Goal: Task Accomplishment & Management: Use online tool/utility

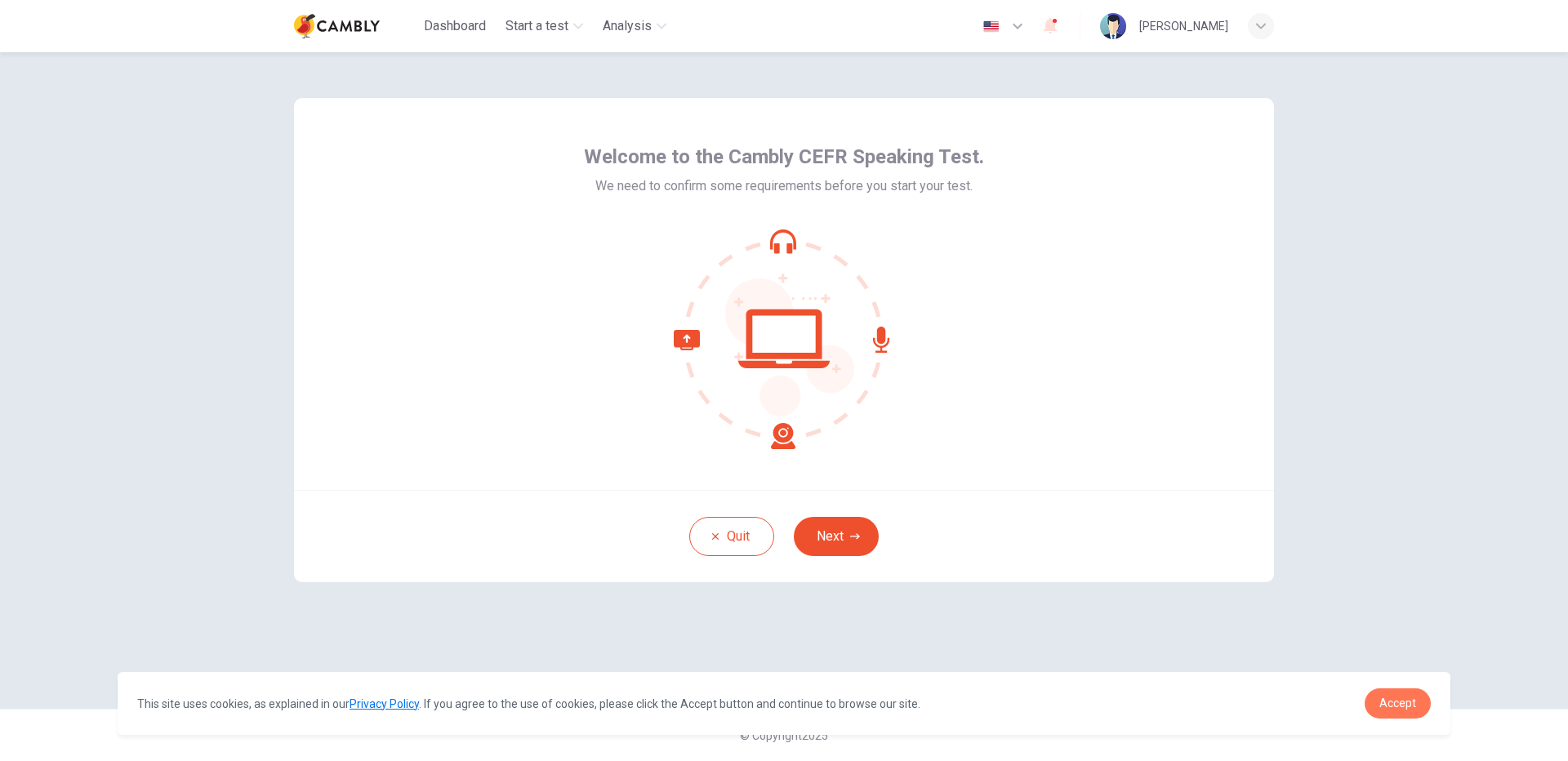
click at [1407, 711] on link "Accept" at bounding box center [1398, 703] width 66 height 31
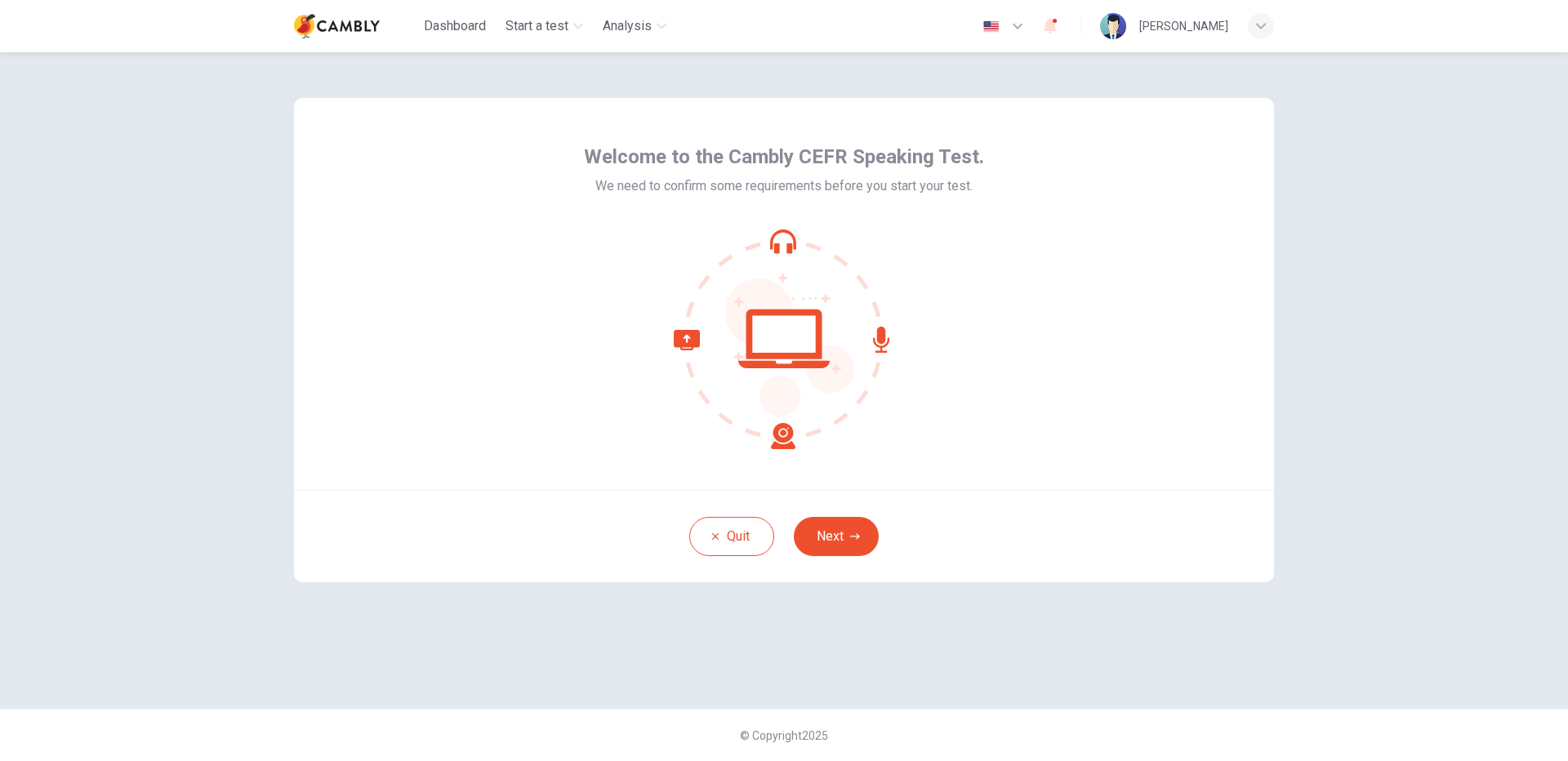
click at [863, 526] on button "Next" at bounding box center [836, 536] width 85 height 39
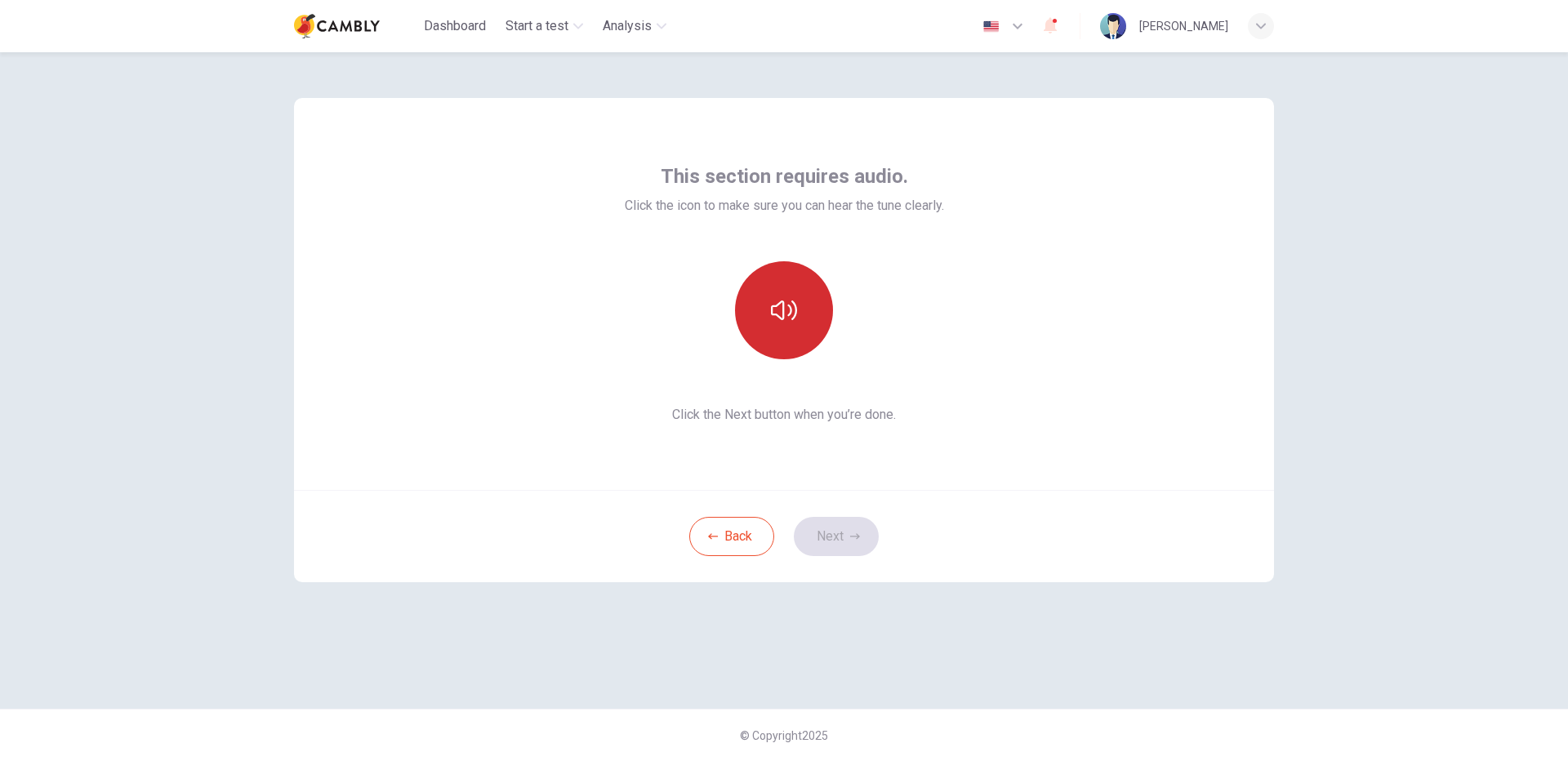
click at [773, 324] on button "button" at bounding box center [784, 310] width 98 height 98
click at [834, 535] on button "Next" at bounding box center [836, 536] width 85 height 39
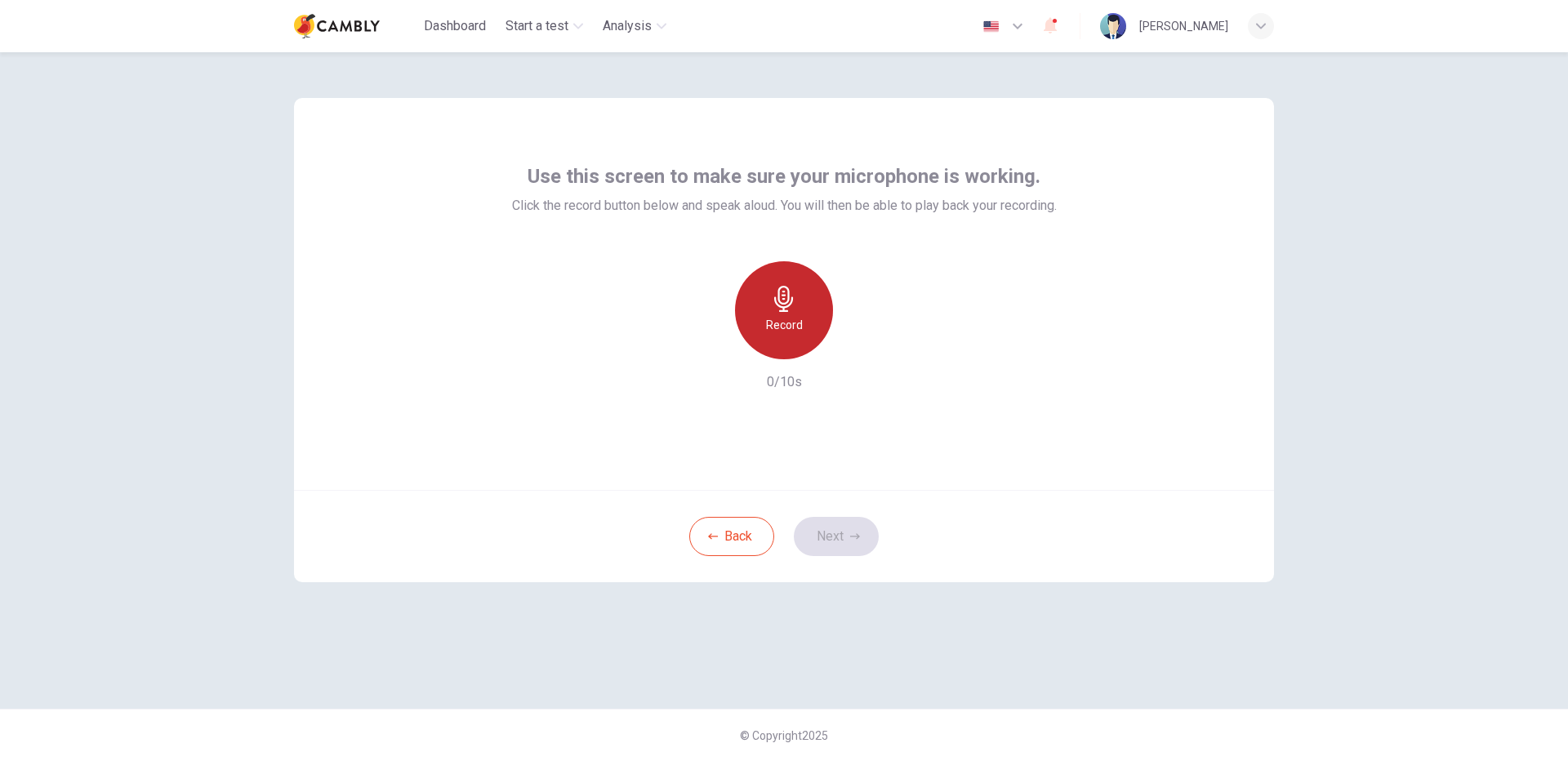
click at [796, 302] on icon "button" at bounding box center [784, 299] width 26 height 26
click at [828, 538] on button "Next" at bounding box center [836, 536] width 85 height 39
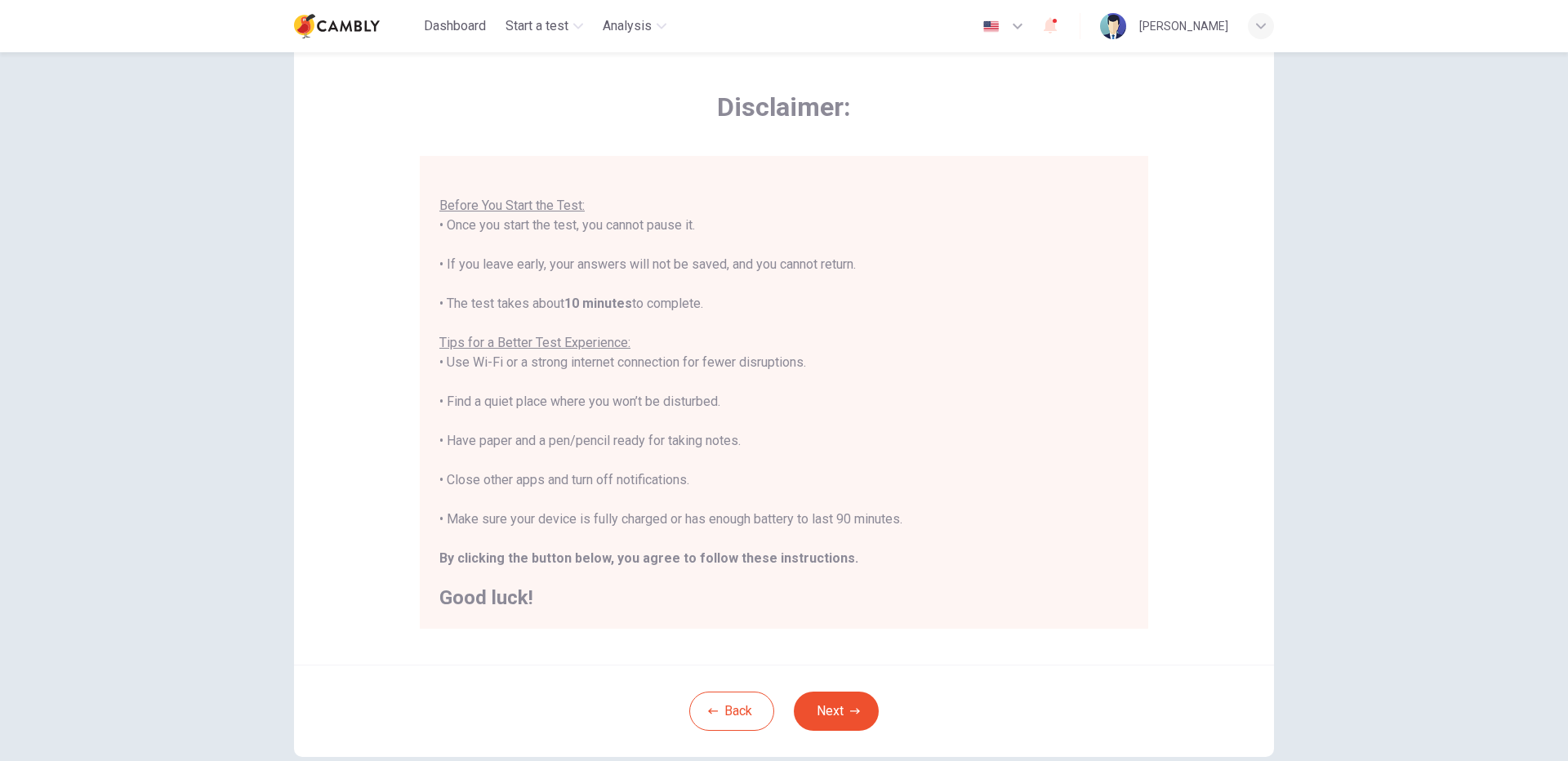
scroll to position [98, 0]
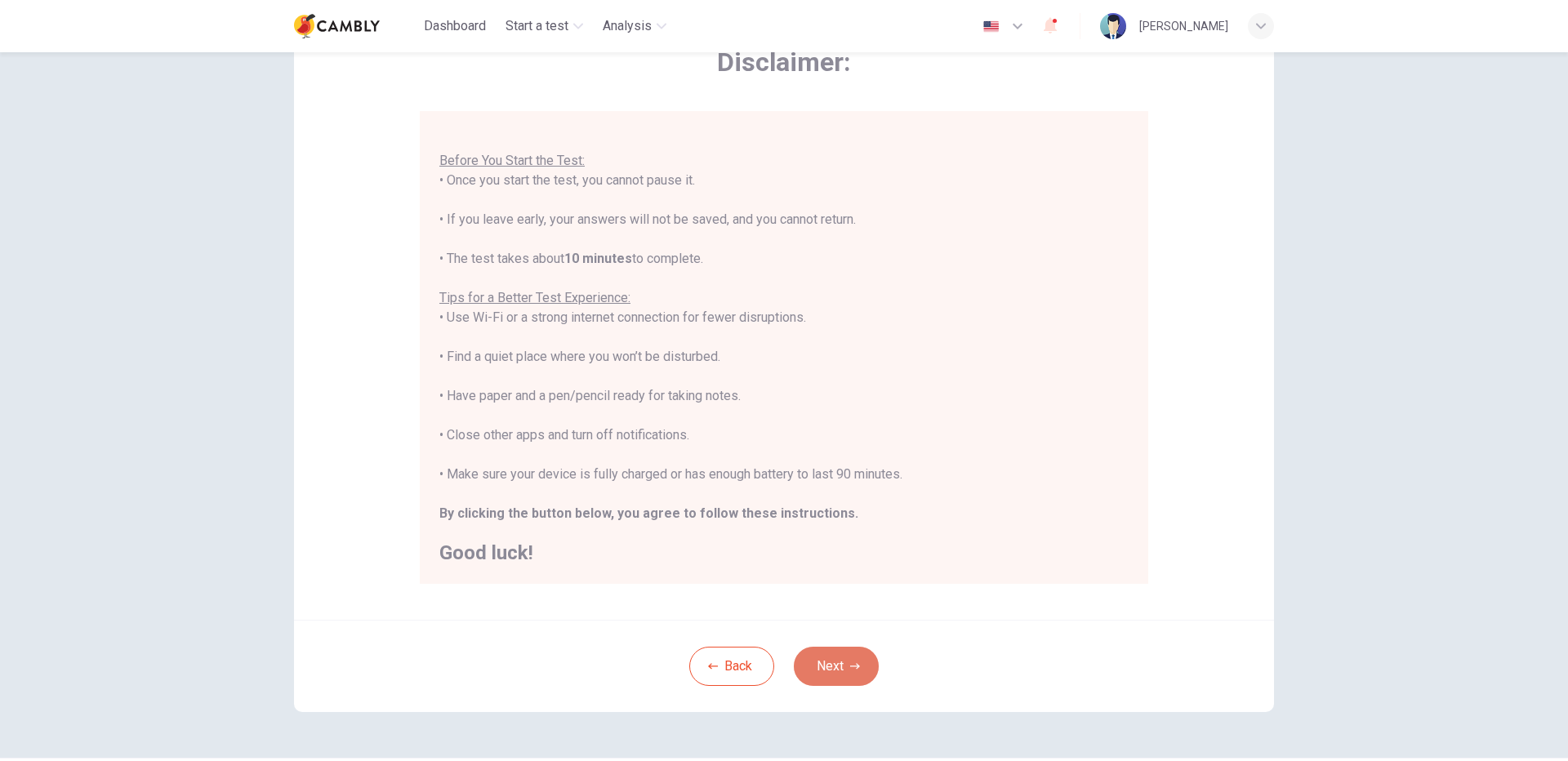
click at [834, 658] on button "Next" at bounding box center [836, 666] width 85 height 39
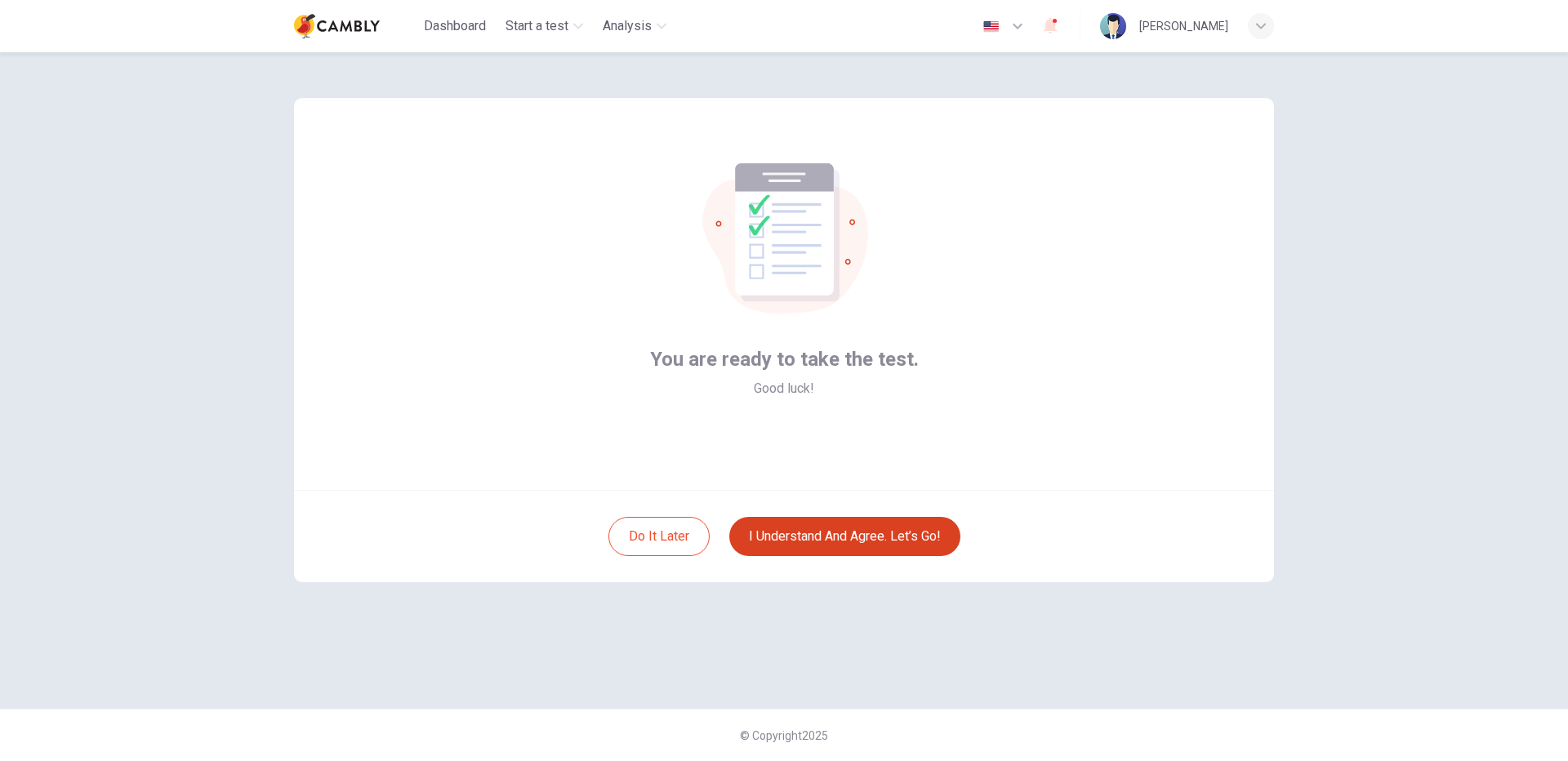
click at [843, 532] on button "I understand and agree. Let’s go!" at bounding box center [845, 536] width 231 height 39
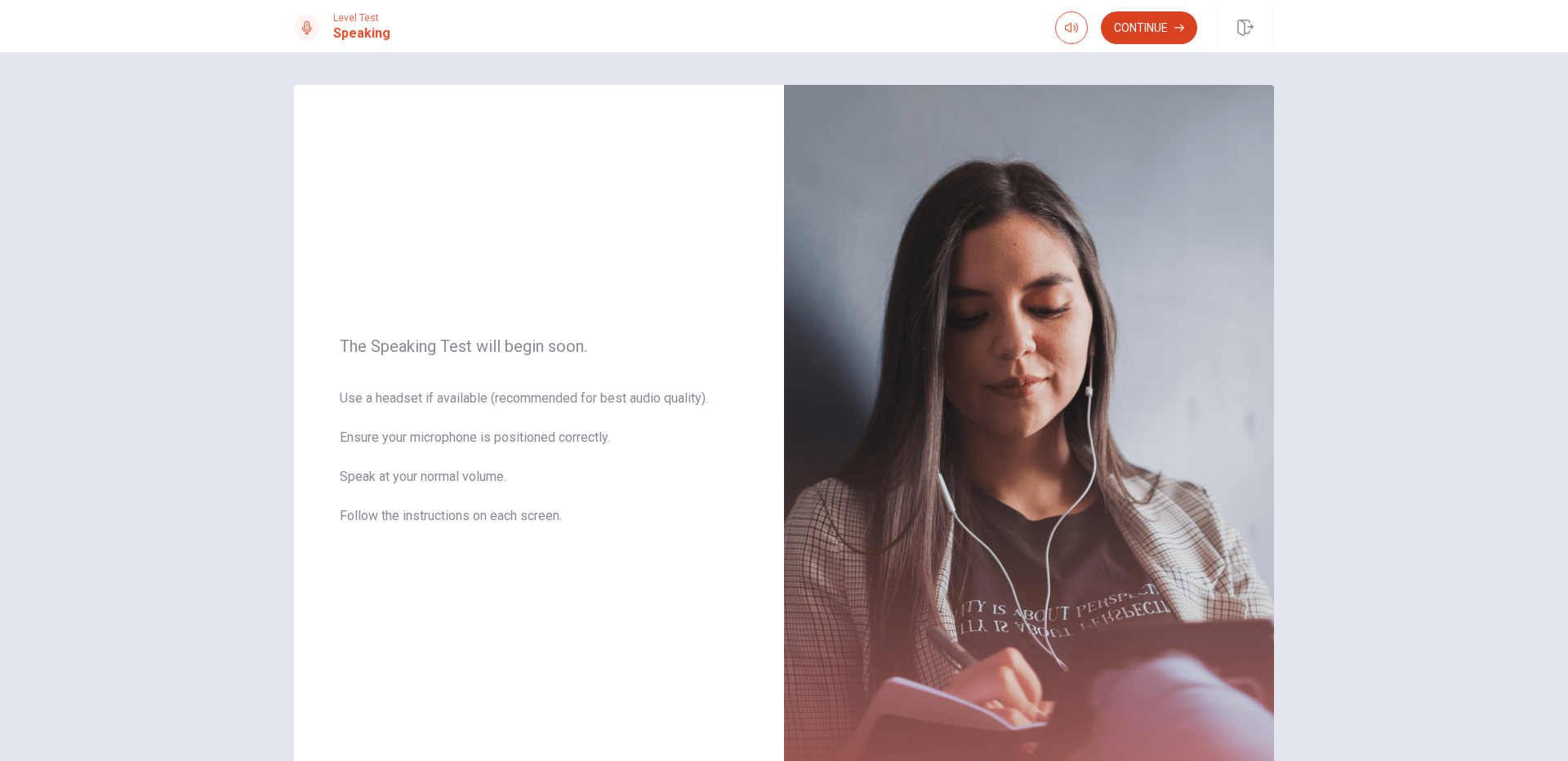
click at [1173, 17] on button "Continue" at bounding box center [1148, 28] width 97 height 33
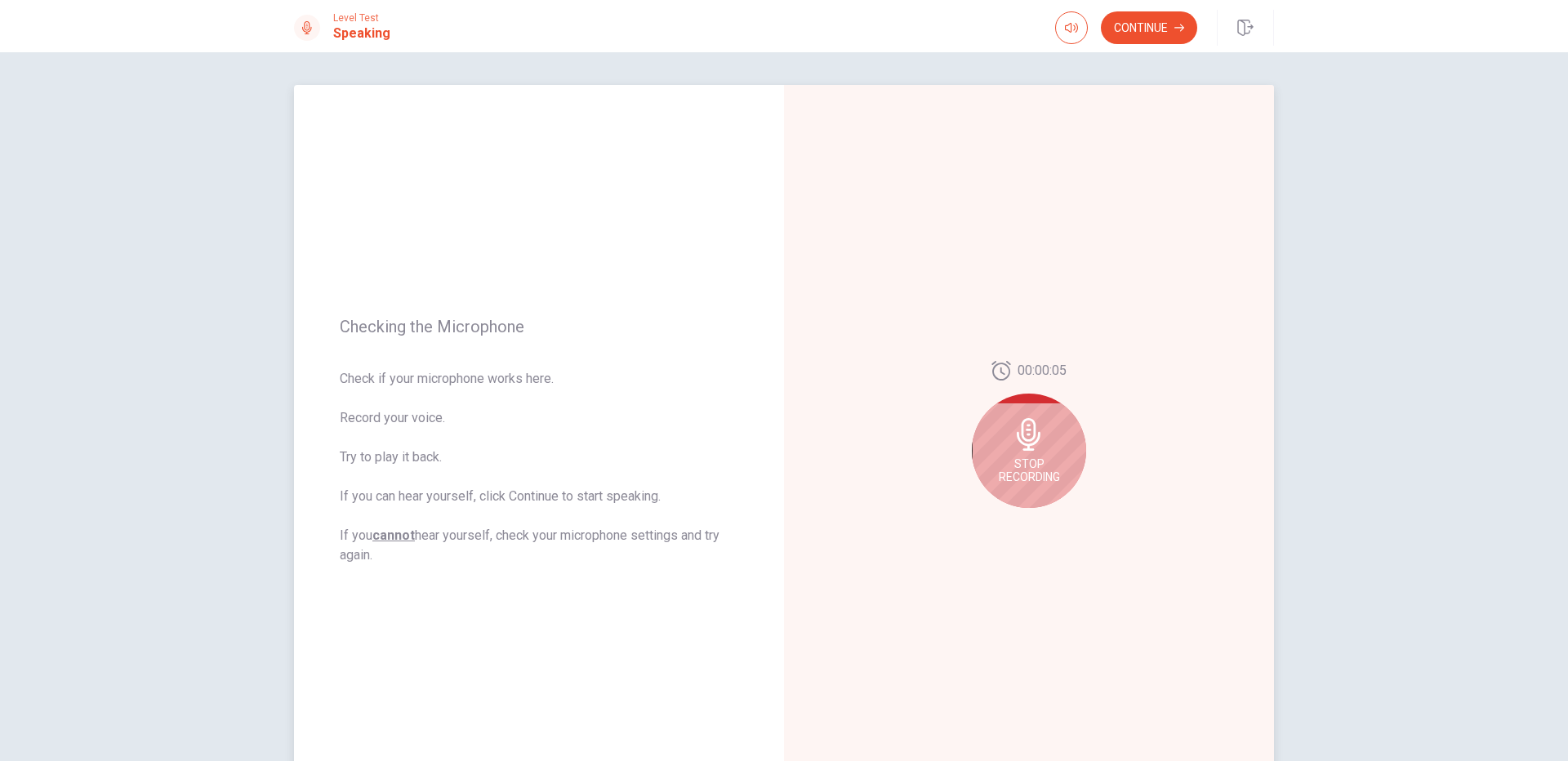
click at [1056, 455] on div "Stop Recording" at bounding box center [1029, 450] width 114 height 114
click at [1045, 511] on button "Play Audio" at bounding box center [1047, 521] width 23 height 23
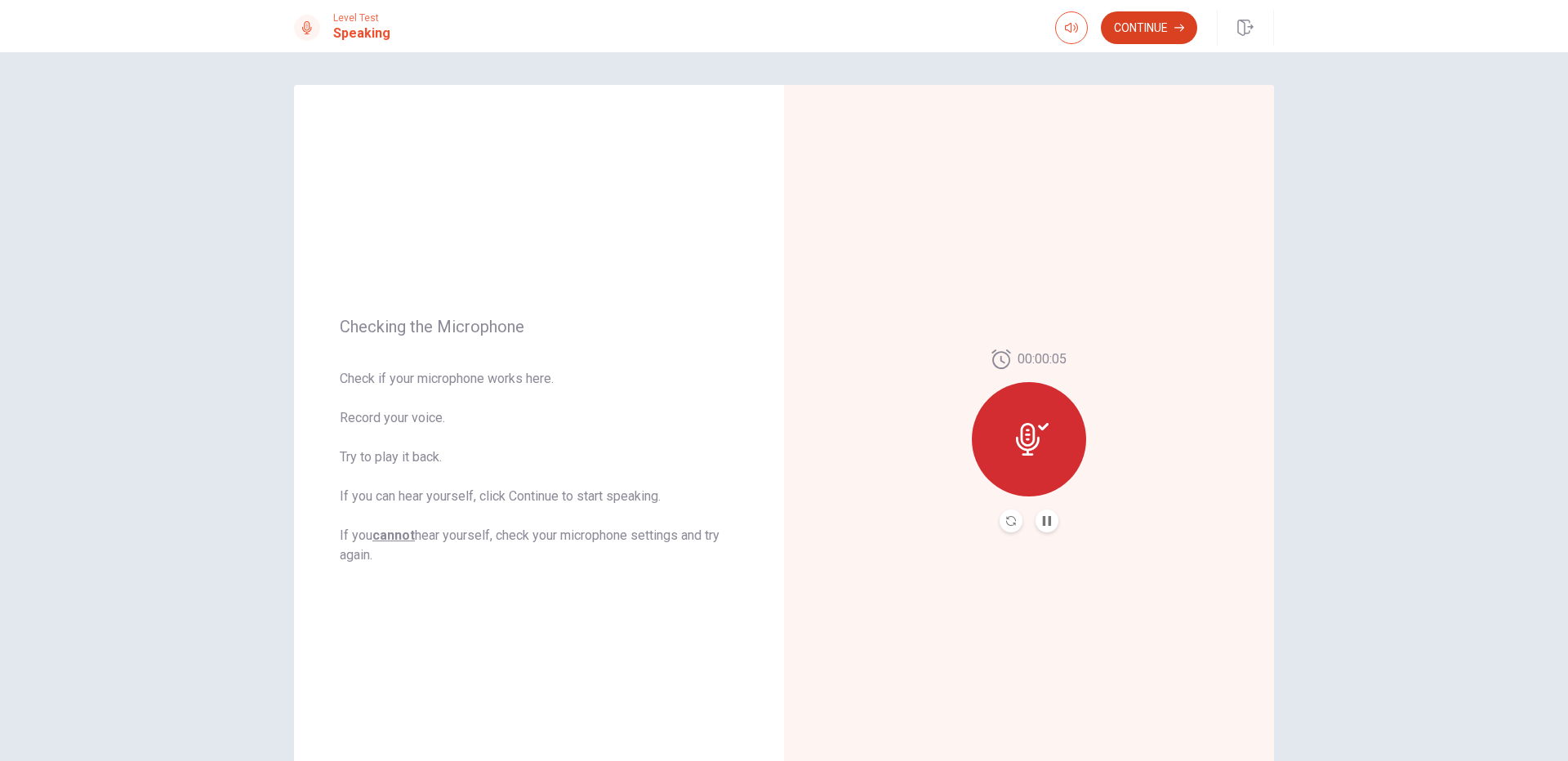
click at [1135, 36] on button "Continue" at bounding box center [1148, 28] width 97 height 33
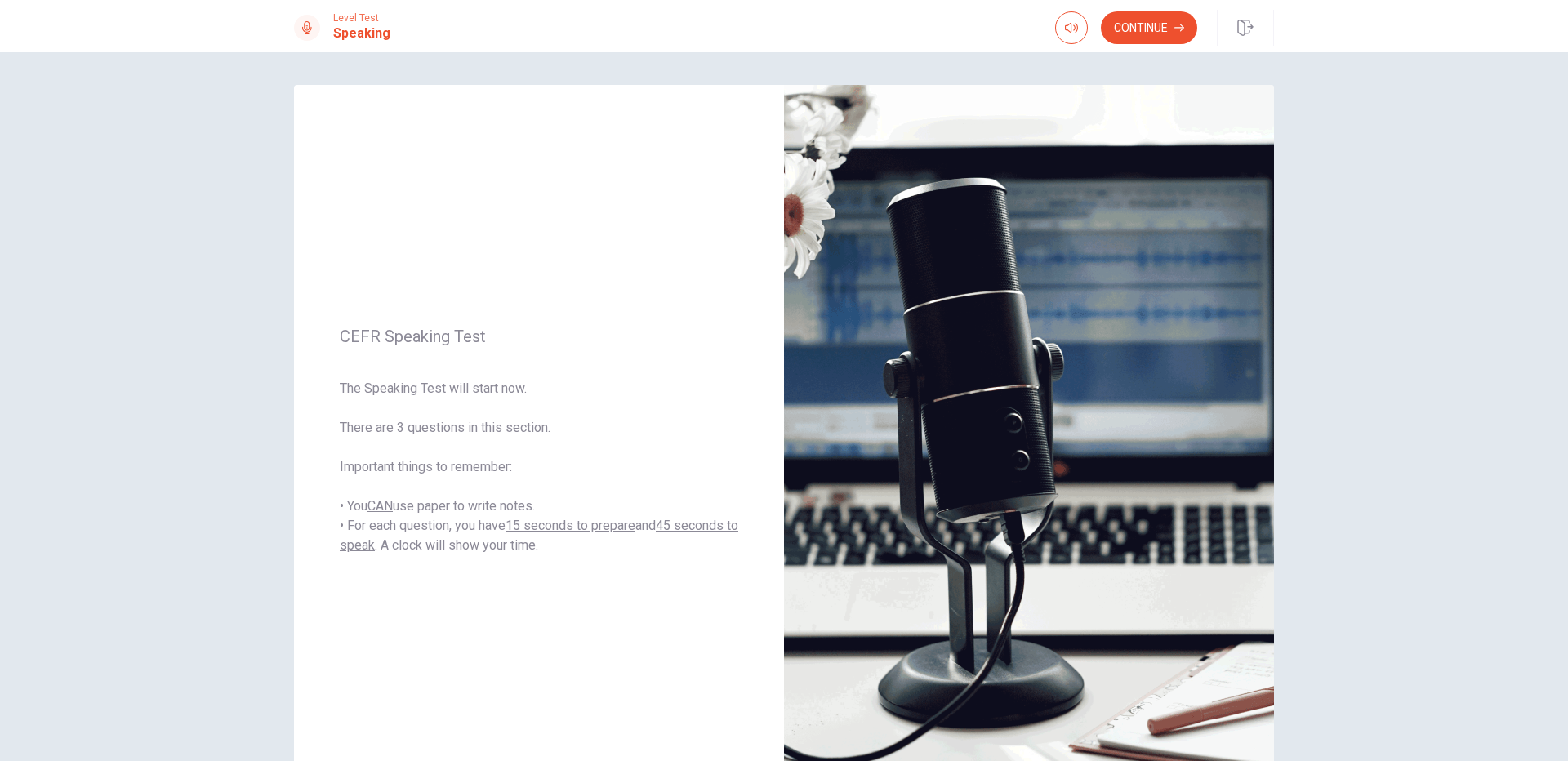
click at [1121, 25] on button "Continue" at bounding box center [1148, 28] width 97 height 33
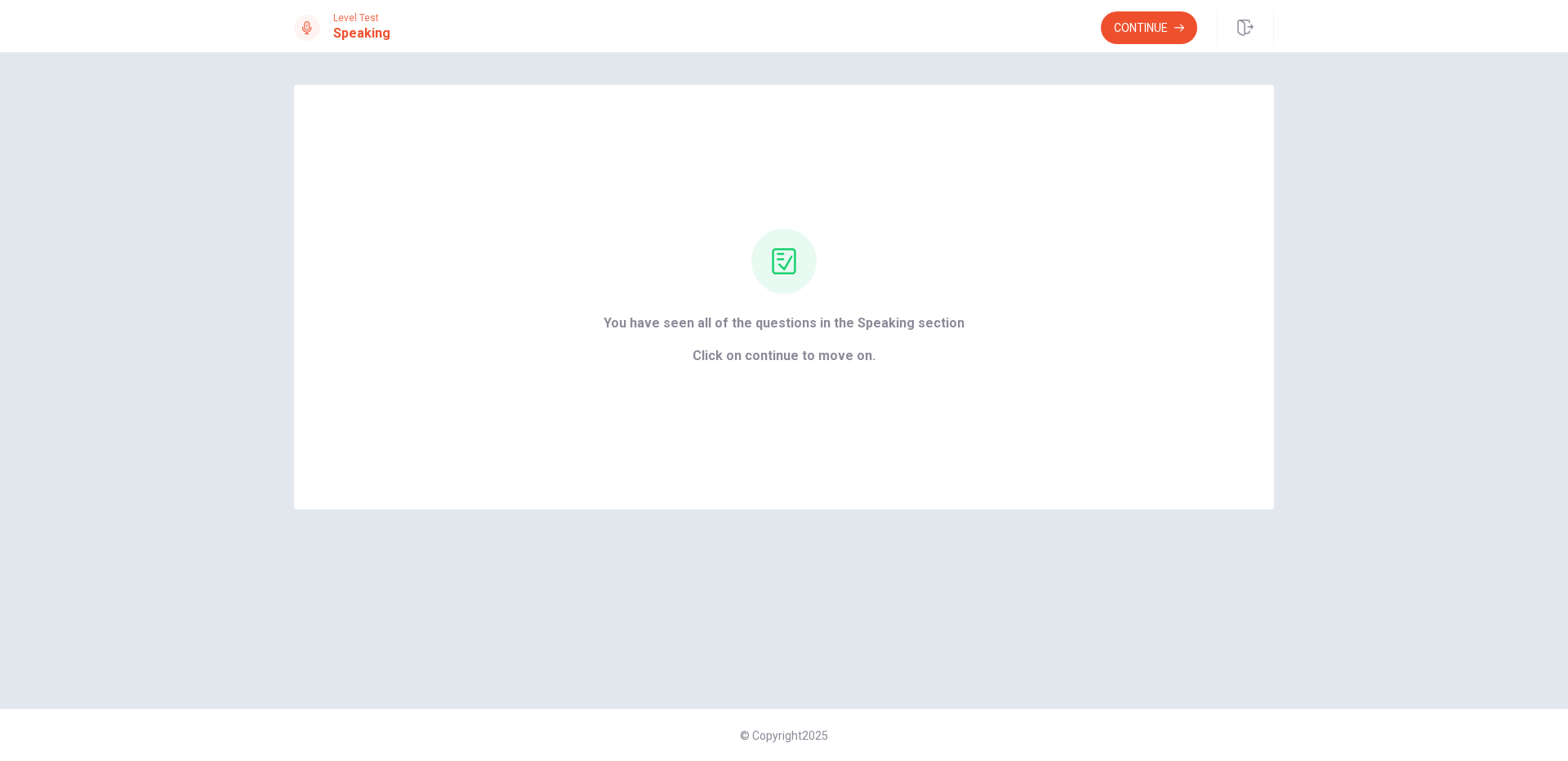
click at [1130, 37] on button "Continue" at bounding box center [1148, 28] width 97 height 33
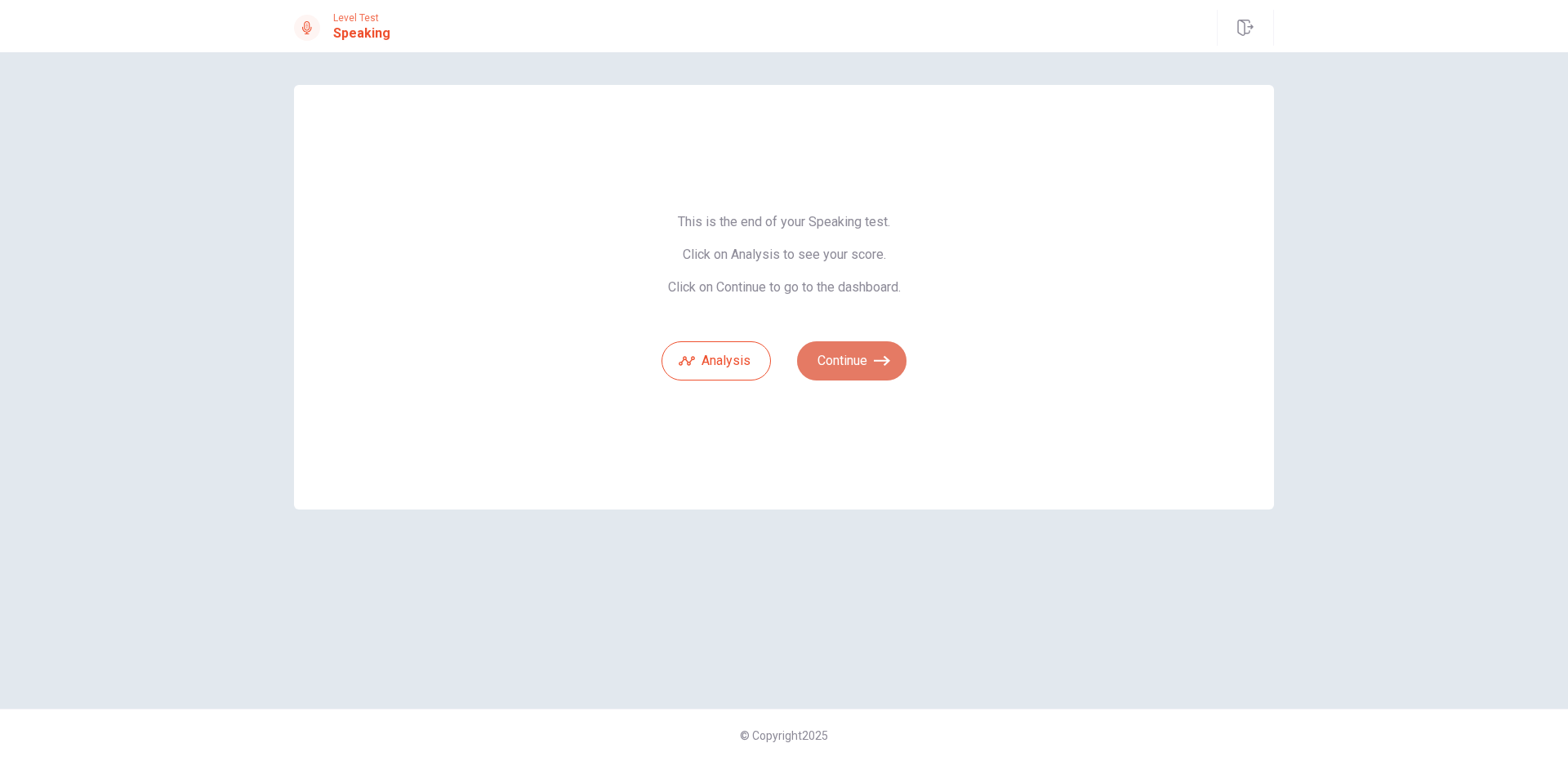
click at [877, 366] on icon "button" at bounding box center [882, 361] width 17 height 17
